Goal: Answer question/provide support: Share knowledge or assist other users

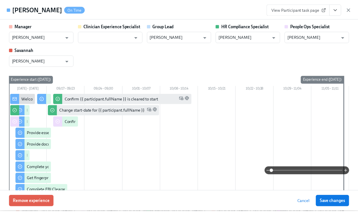
scroll to position [317, 0]
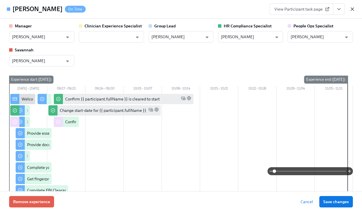
click at [350, 8] on icon "button" at bounding box center [353, 9] width 6 height 6
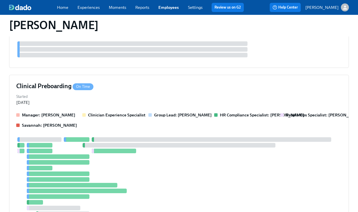
click at [171, 7] on link "Employees" at bounding box center [168, 7] width 20 height 5
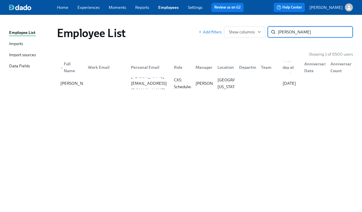
type input "[PERSON_NAME]"
click at [150, 80] on div "[PERSON_NAME][EMAIL_ADDRESS][DOMAIN_NAME]" at bounding box center [149, 83] width 41 height 20
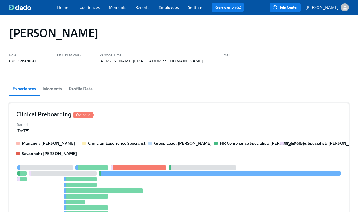
click at [199, 108] on div "Clinical Preboarding Overdue Started [DATE] Manager: [PERSON_NAME] Experience S…" at bounding box center [179, 181] width 340 height 157
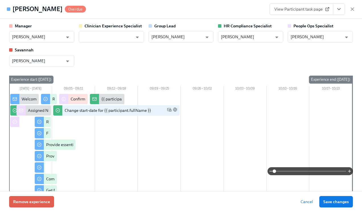
click at [336, 7] on icon "View task page" at bounding box center [339, 9] width 6 height 6
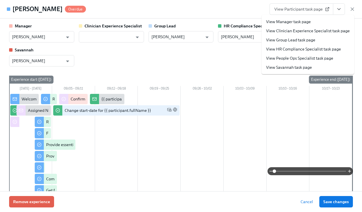
click at [304, 58] on link "View People Ops Specialist task page" at bounding box center [299, 58] width 67 height 6
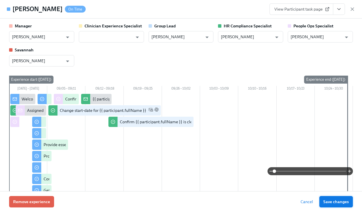
click at [337, 202] on span "Save changes" at bounding box center [336, 201] width 26 height 6
click at [350, 8] on icon "button" at bounding box center [353, 9] width 6 height 6
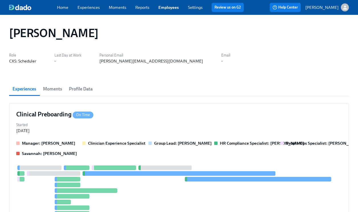
click at [162, 8] on link "Employees" at bounding box center [168, 7] width 20 height 5
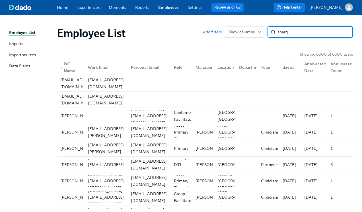
type input "sherq"
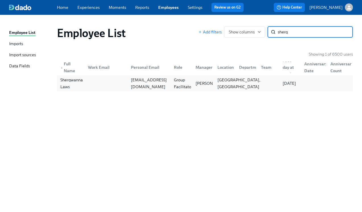
click at [224, 79] on div "[GEOGRAPHIC_DATA], [GEOGRAPHIC_DATA]" at bounding box center [239, 83] width 48 height 14
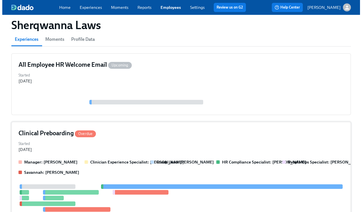
scroll to position [51, 0]
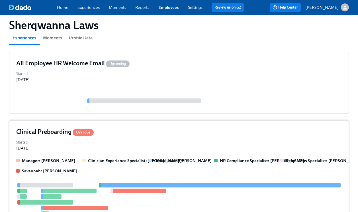
click at [162, 140] on div "Started [DATE]" at bounding box center [178, 144] width 325 height 13
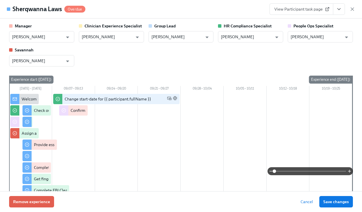
click at [338, 8] on icon "View task page" at bounding box center [339, 9] width 6 height 6
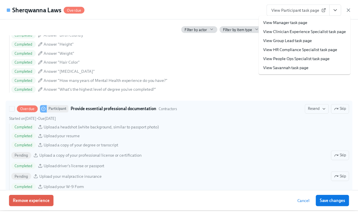
scroll to position [663, 0]
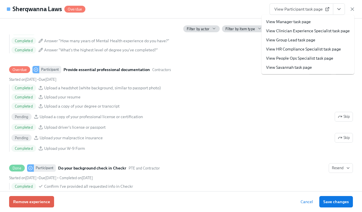
click at [315, 58] on link "View People Ops Specialist task page" at bounding box center [299, 58] width 67 height 6
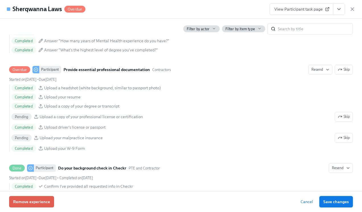
click at [339, 200] on span "Save changes" at bounding box center [336, 201] width 26 height 6
click at [355, 7] on icon "button" at bounding box center [353, 9] width 6 height 6
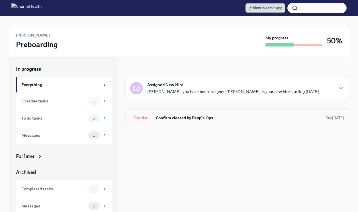
click at [182, 118] on h6 "Confirm cleared by People Ops" at bounding box center [238, 117] width 165 height 6
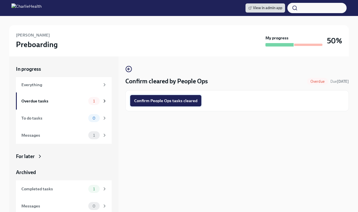
click at [176, 103] on button "Confirm People Ops tasks cleared" at bounding box center [165, 100] width 71 height 11
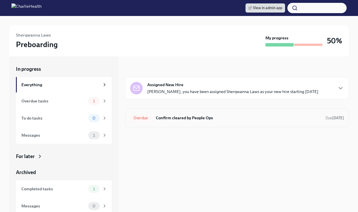
click at [195, 111] on div "Overdue Confirm cleared by People Ops Due [DATE]" at bounding box center [236, 117] width 223 height 19
click at [194, 117] on h6 "Confirm cleared by People Ops" at bounding box center [238, 117] width 165 height 6
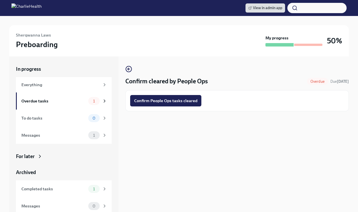
drag, startPoint x: 181, startPoint y: 100, endPoint x: 187, endPoint y: 102, distance: 6.3
click at [181, 101] on span "Confirm People Ops tasks cleared" at bounding box center [165, 101] width 63 height 6
